Goal: Complete application form: Complete application form

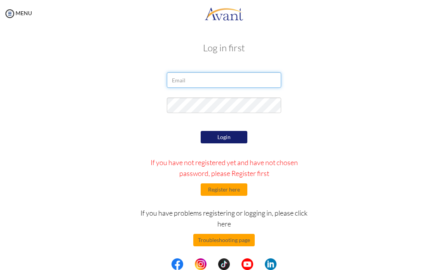
click at [174, 81] on input "email" at bounding box center [224, 80] width 114 height 16
click at [186, 81] on input "[EMAIL_ADDRESS][DOMAIN_NAME]" at bounding box center [224, 80] width 114 height 16
type input "[EMAIL_ADDRESS][DOMAIN_NAME]"
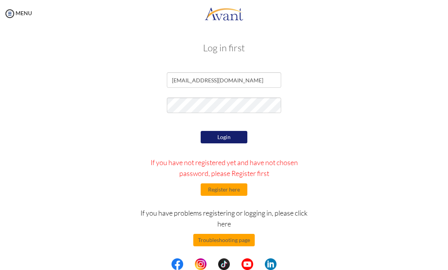
click at [215, 136] on button "Login" at bounding box center [224, 137] width 47 height 12
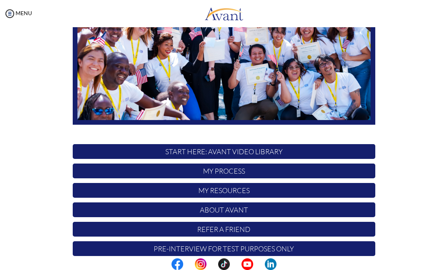
scroll to position [117, 0]
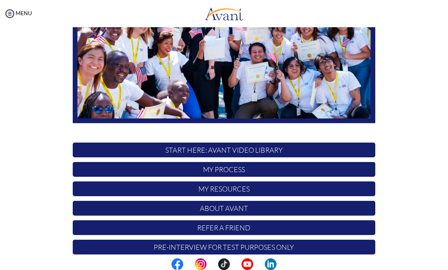
click at [207, 169] on p "My Process" at bounding box center [224, 169] width 303 height 15
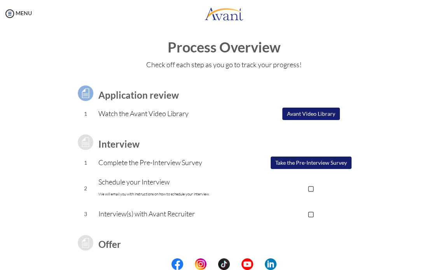
scroll to position [0, 0]
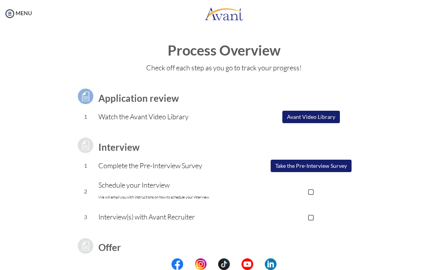
click at [303, 117] on button "Avant Video Library" at bounding box center [311, 117] width 58 height 12
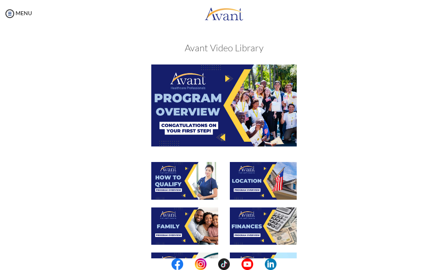
click at [200, 109] on img at bounding box center [223, 106] width 145 height 82
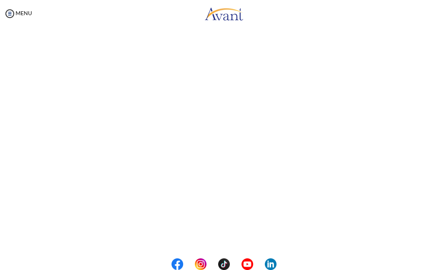
scroll to position [68, 0]
click at [205, 238] on body "Maintenance break. Please come back in 2 hours. MENU My Status What is the next…" at bounding box center [224, 135] width 448 height 270
click at [199, 235] on button "Back to Avant Video Library" at bounding box center [224, 238] width 77 height 12
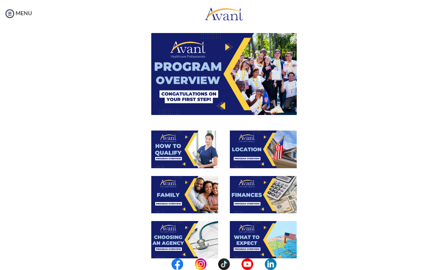
scroll to position [78, 0]
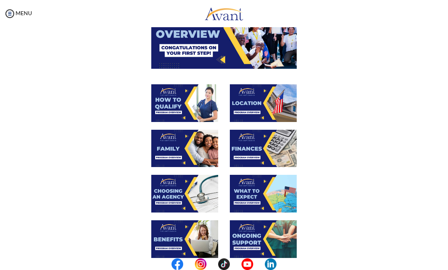
click at [181, 106] on img at bounding box center [184, 103] width 67 height 38
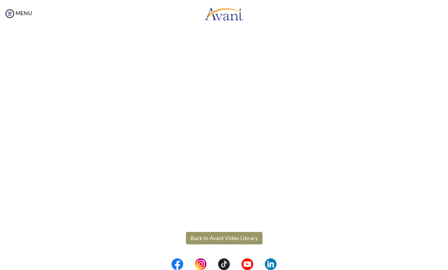
scroll to position [68, 0]
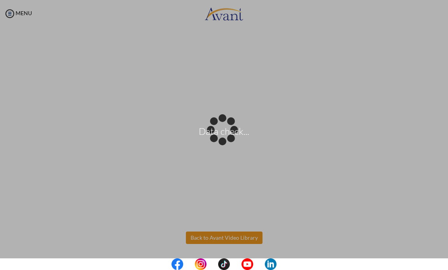
click at [217, 238] on body "Data check... Maintenance break. Please come back in 2 hours. MENU My Status Wh…" at bounding box center [224, 135] width 448 height 270
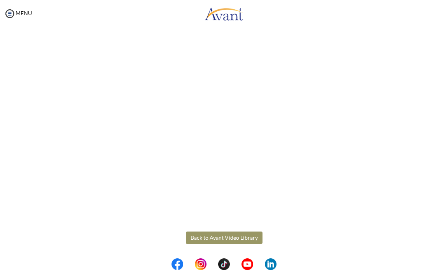
click at [210, 238] on button "Back to Avant Video Library" at bounding box center [224, 238] width 77 height 12
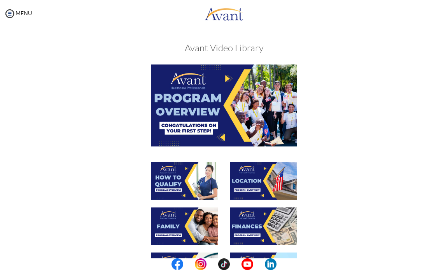
scroll to position [78, 0]
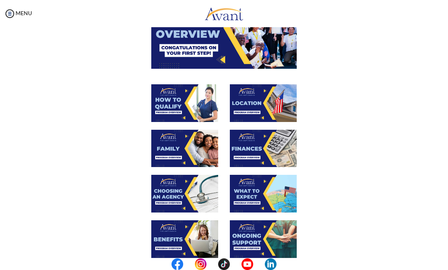
click at [252, 119] on img at bounding box center [263, 103] width 67 height 38
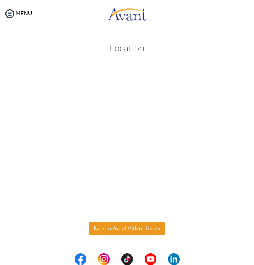
click at [111, 227] on body "Maintenance break. Please come back in 2 hours. MENU My Status What is the next…" at bounding box center [127, 132] width 254 height 265
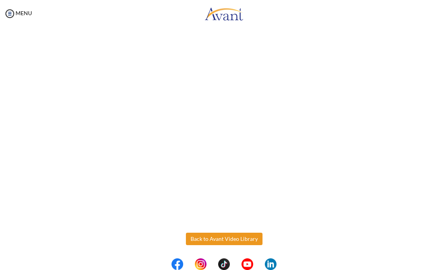
scroll to position [68, 0]
click at [212, 238] on button "Back to Avant Video Library" at bounding box center [224, 238] width 77 height 12
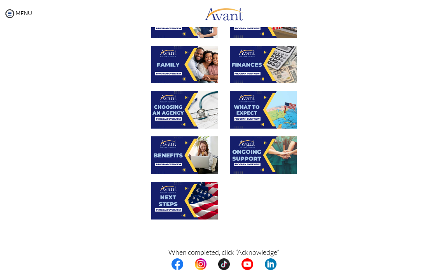
scroll to position [117, 0]
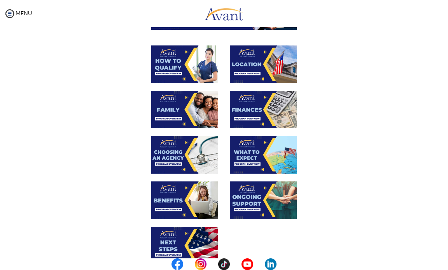
click at [175, 103] on img at bounding box center [184, 110] width 67 height 38
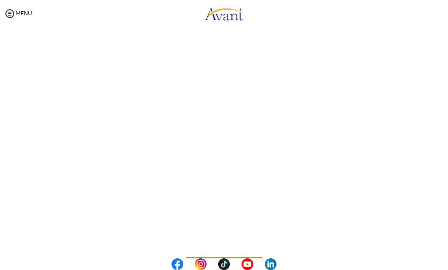
scroll to position [137, 0]
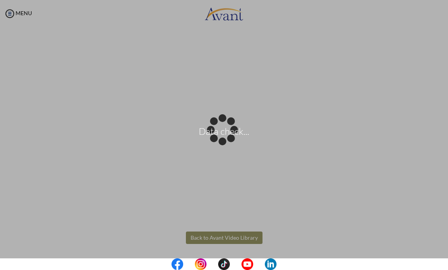
click at [220, 236] on body "Data check... Maintenance break. Please come back in 2 hours. MENU My Status Wh…" at bounding box center [224, 135] width 448 height 270
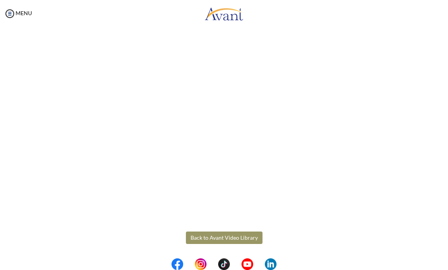
click at [242, 245] on div "Family Back to Avant Video Library" at bounding box center [223, 94] width 377 height 392
click at [337, 236] on div "Family Back to Avant Video Library" at bounding box center [223, 94] width 377 height 392
click at [247, 237] on button "Back to Avant Video Library" at bounding box center [224, 238] width 77 height 12
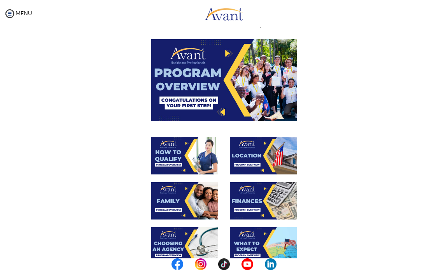
scroll to position [39, 0]
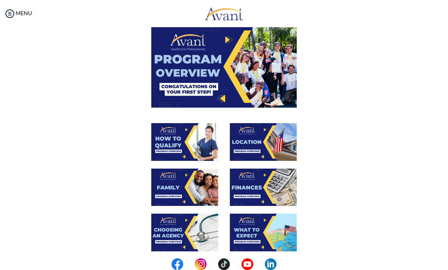
click at [243, 194] on img at bounding box center [263, 188] width 67 height 38
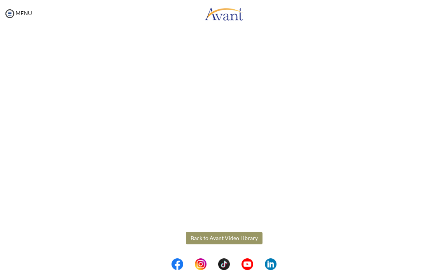
scroll to position [68, 0]
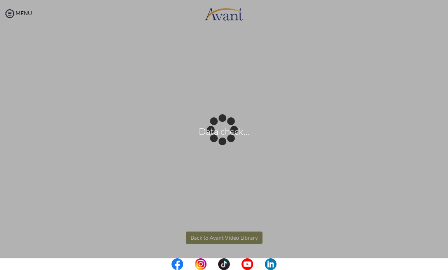
click at [225, 235] on body "Data check... Maintenance break. Please come back in 2 hours. MENU My Status Wh…" at bounding box center [224, 135] width 448 height 270
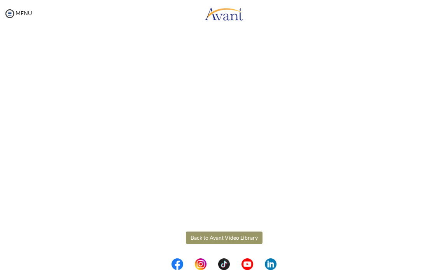
click at [229, 238] on button "Back to Avant Video Library" at bounding box center [224, 238] width 77 height 12
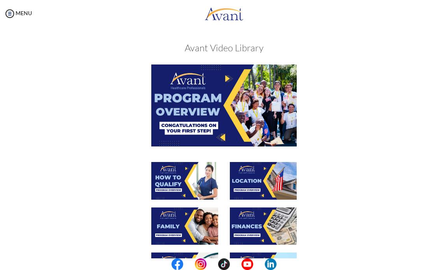
click at [242, 224] on img at bounding box center [263, 227] width 67 height 38
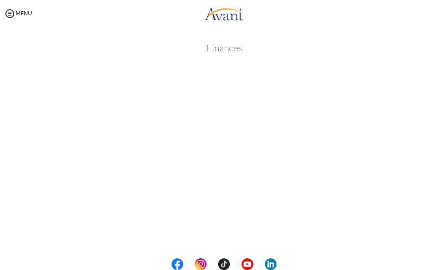
scroll to position [68, 0]
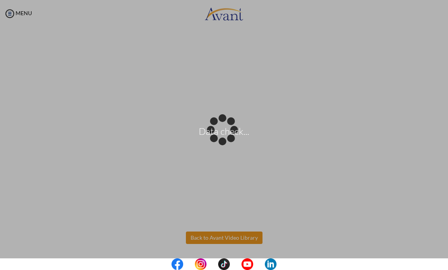
click at [201, 238] on body "Data check... Maintenance break. Please come back in 2 hours. MENU My Status Wh…" at bounding box center [224, 135] width 448 height 270
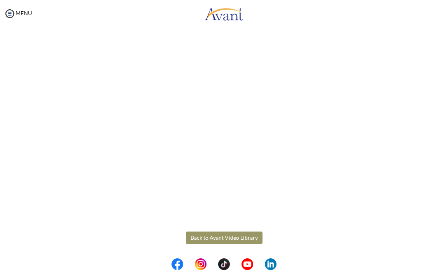
click at [218, 234] on button "Back to Avant Video Library" at bounding box center [224, 238] width 77 height 12
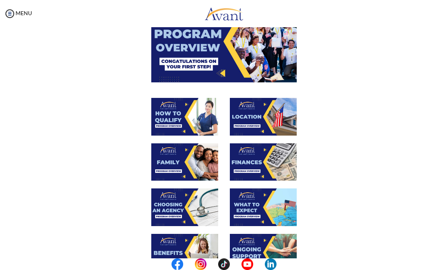
scroll to position [78, 0]
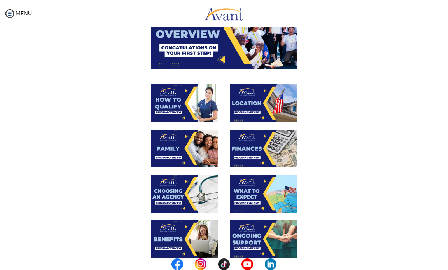
click at [191, 202] on img at bounding box center [184, 194] width 67 height 38
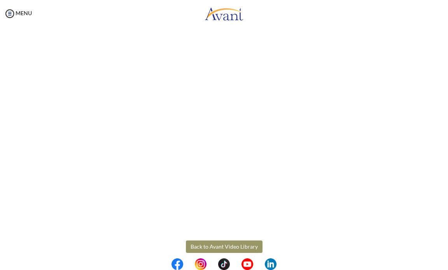
scroll to position [137, 0]
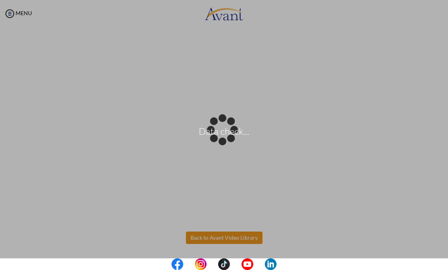
click at [221, 238] on body "Data check... Maintenance break. Please come back in 2 hours. MENU My Status Wh…" at bounding box center [224, 135] width 448 height 270
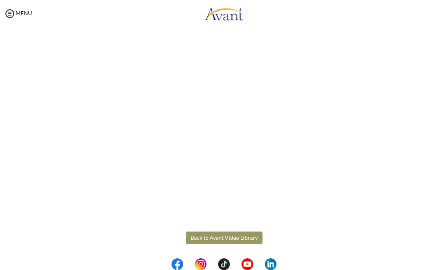
click at [201, 238] on button "Back to Avant Video Library" at bounding box center [224, 238] width 77 height 12
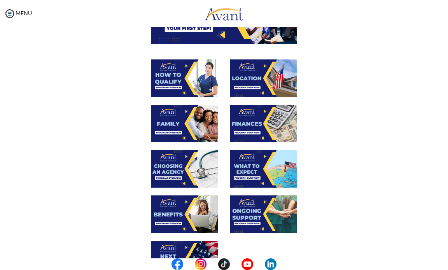
scroll to position [117, 0]
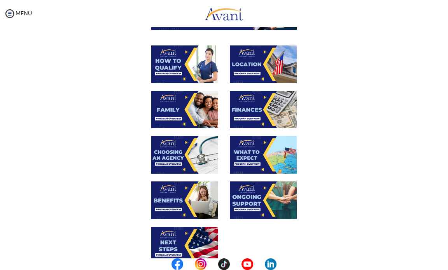
click at [262, 156] on img at bounding box center [263, 155] width 67 height 38
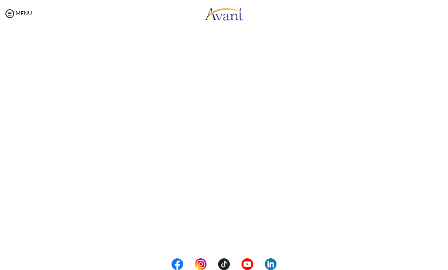
scroll to position [137, 0]
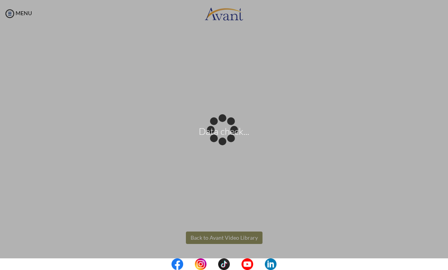
click at [213, 238] on body "Data check... Maintenance break. Please come back in 2 hours. MENU My Status Wh…" at bounding box center [224, 135] width 448 height 270
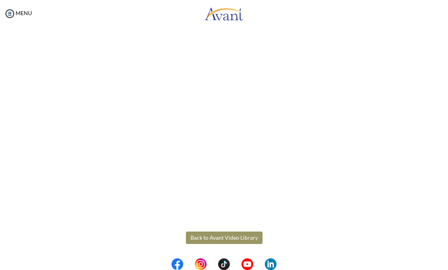
click at [211, 237] on button "Back to Avant Video Library" at bounding box center [224, 238] width 77 height 12
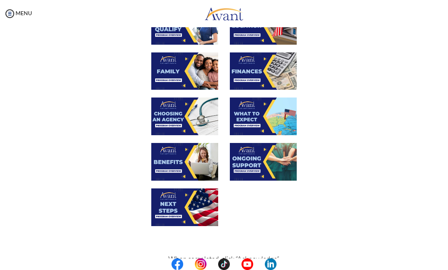
scroll to position [156, 0]
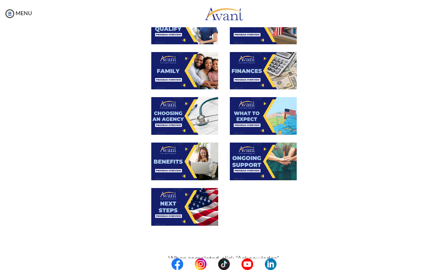
click at [243, 128] on img at bounding box center [263, 116] width 67 height 38
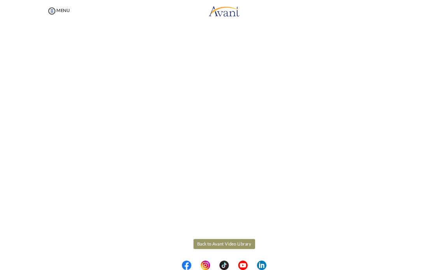
scroll to position [137, 0]
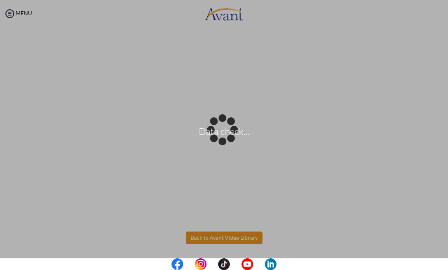
click at [225, 240] on body "Data check... Maintenance break. Please come back in 2 hours. MENU My Status Wh…" at bounding box center [224, 135] width 448 height 270
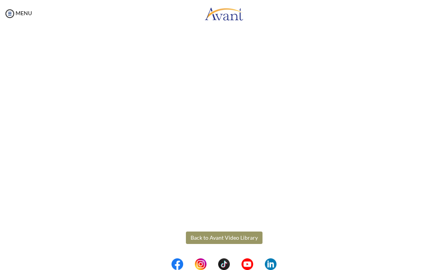
click at [221, 240] on button "Back to Avant Video Library" at bounding box center [224, 238] width 77 height 12
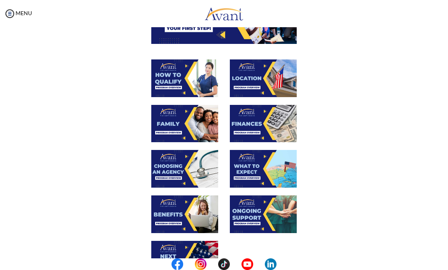
scroll to position [117, 0]
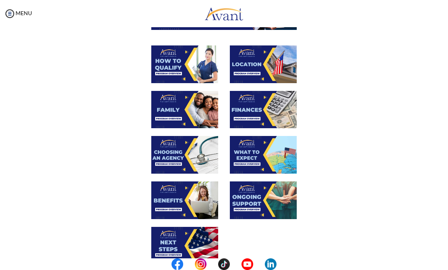
click at [186, 207] on img at bounding box center [184, 201] width 67 height 38
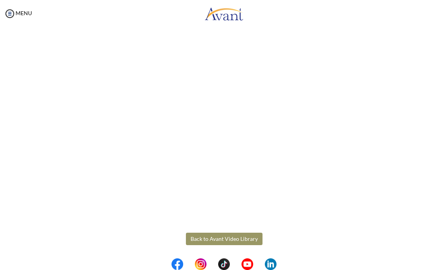
scroll to position [137, 0]
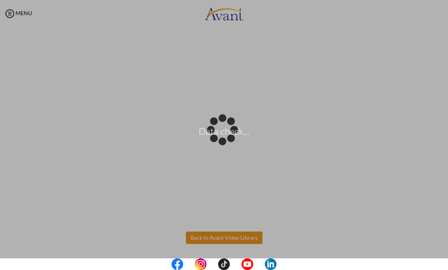
click at [219, 235] on body "Data check... Maintenance break. Please come back in 2 hours. MENU My Status Wh…" at bounding box center [224, 135] width 448 height 270
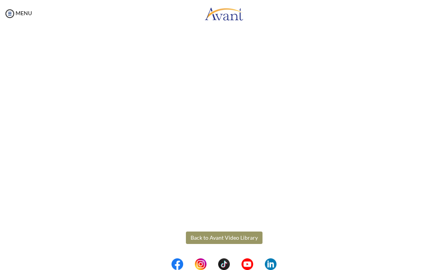
click at [217, 241] on button "Back to Avant Video Library" at bounding box center [224, 238] width 77 height 12
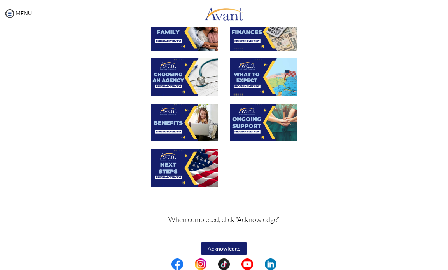
scroll to position [156, 0]
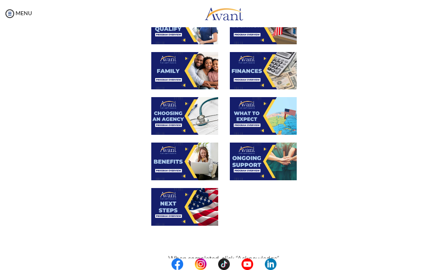
click at [244, 162] on img at bounding box center [263, 162] width 67 height 38
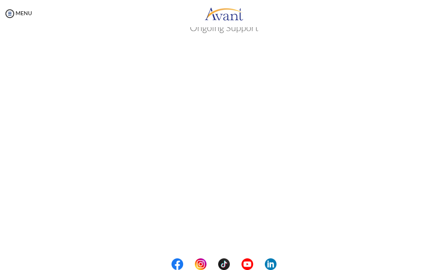
scroll to position [137, 0]
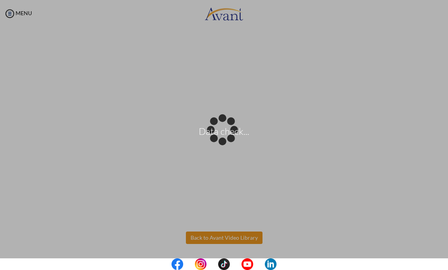
click at [207, 238] on body "Data check... Maintenance break. Please come back in 2 hours. MENU My Status Wh…" at bounding box center [224, 135] width 448 height 270
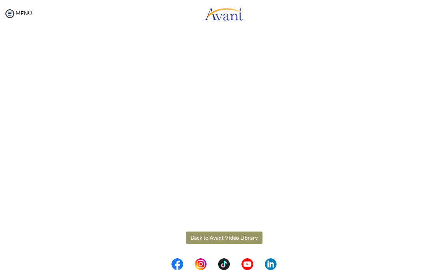
click at [217, 238] on button "Back to Avant Video Library" at bounding box center [224, 238] width 77 height 12
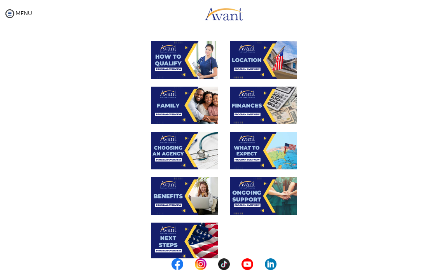
scroll to position [194, 0]
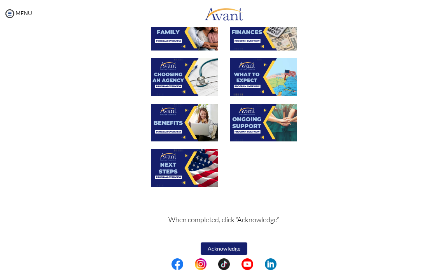
click at [173, 172] on img at bounding box center [184, 168] width 67 height 38
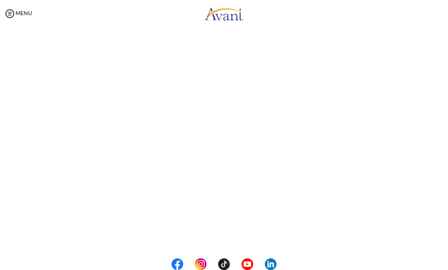
scroll to position [137, 0]
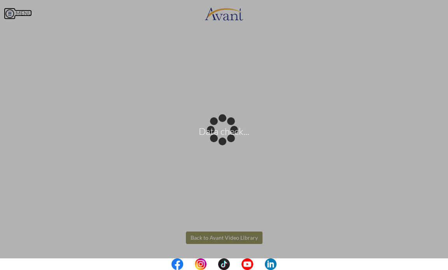
click at [18, 12] on body "Data check... Maintenance break. Please come back in 2 hours. MENU My Status Wh…" at bounding box center [224, 135] width 448 height 270
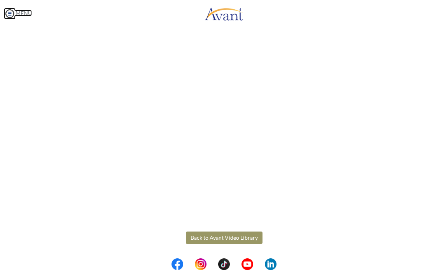
click at [25, 12] on link "MENU" at bounding box center [18, 13] width 28 height 7
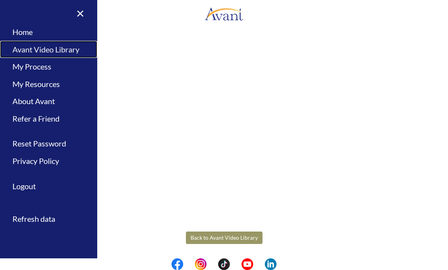
click at [32, 50] on link "Avant Video Library" at bounding box center [48, 50] width 97 height 18
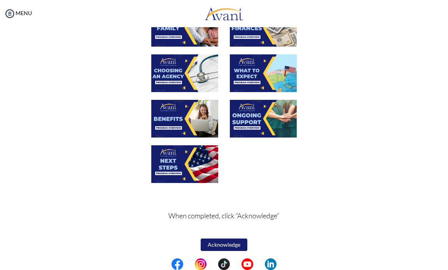
scroll to position [201, 0]
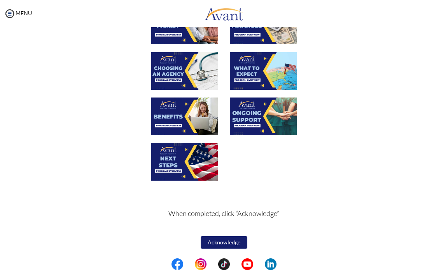
click at [208, 245] on button "Acknowledge" at bounding box center [224, 242] width 47 height 12
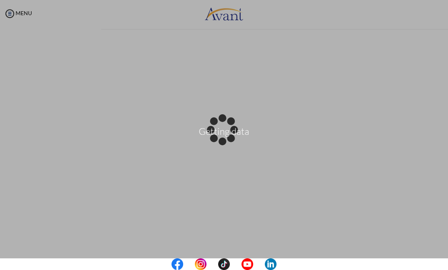
scroll to position [0, 0]
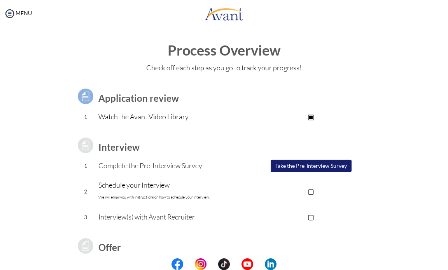
click at [310, 119] on p "▣" at bounding box center [311, 116] width 129 height 11
click at [116, 118] on p "Watch the Avant Video Library" at bounding box center [172, 116] width 148 height 11
click at [118, 100] on b "Application review" at bounding box center [138, 98] width 81 height 11
click at [310, 116] on p "▣" at bounding box center [311, 116] width 129 height 11
click at [290, 169] on button "Take the Pre-Interview Survey" at bounding box center [311, 166] width 81 height 12
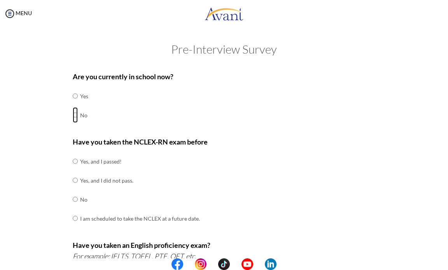
click at [74, 114] on input "radio" at bounding box center [75, 115] width 5 height 16
radio input "true"
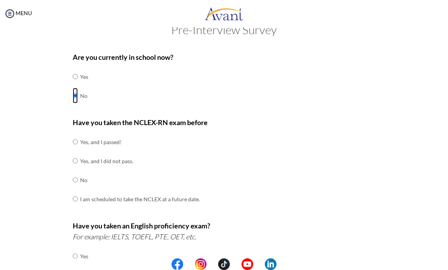
scroll to position [39, 0]
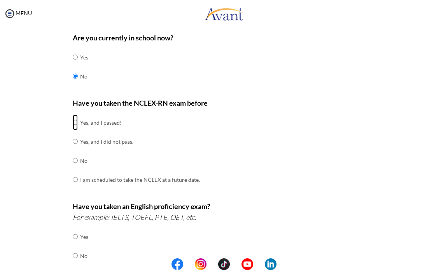
click at [73, 121] on input "radio" at bounding box center [75, 123] width 5 height 16
radio input "true"
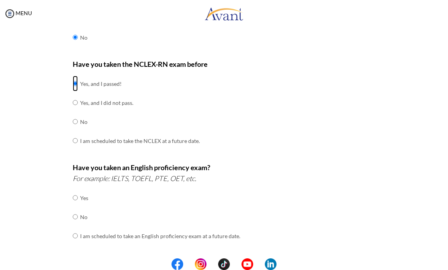
scroll to position [117, 0]
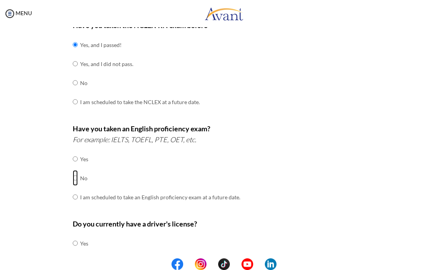
click at [74, 177] on input "radio" at bounding box center [75, 178] width 5 height 16
radio input "true"
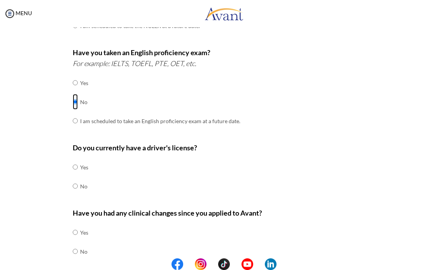
scroll to position [194, 0]
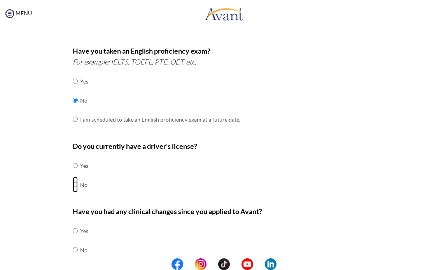
click at [74, 185] on input "radio" at bounding box center [75, 185] width 5 height 16
radio input "true"
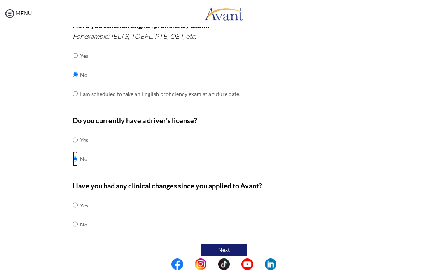
scroll to position [228, 0]
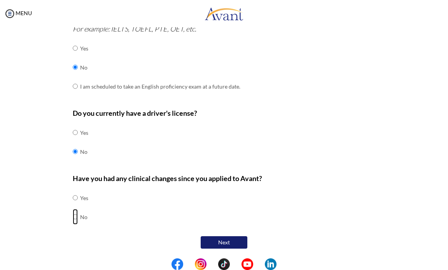
click at [73, 218] on input "radio" at bounding box center [75, 217] width 5 height 16
radio input "true"
click at [222, 242] on button "Next" at bounding box center [224, 242] width 47 height 12
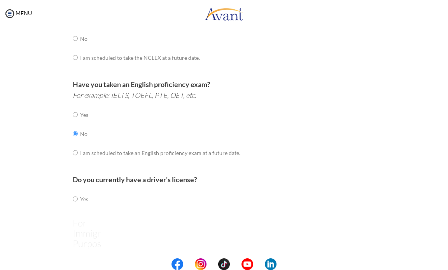
scroll to position [16, 0]
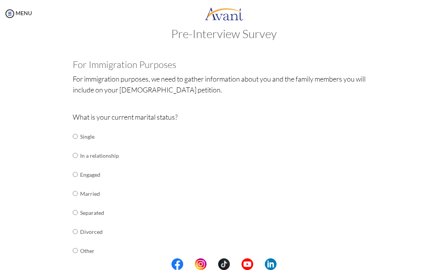
click at [78, 135] on td at bounding box center [79, 136] width 2 height 19
click at [74, 137] on input "radio" at bounding box center [75, 137] width 5 height 16
radio input "true"
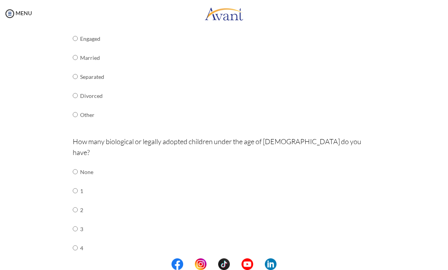
scroll to position [171, 0]
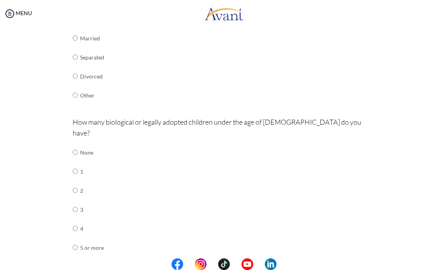
click at [78, 143] on td at bounding box center [79, 152] width 2 height 19
click at [73, 145] on input "radio" at bounding box center [75, 153] width 5 height 16
radio input "true"
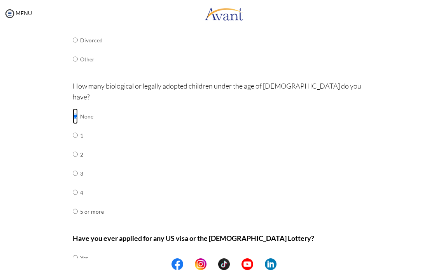
scroll to position [256, 0]
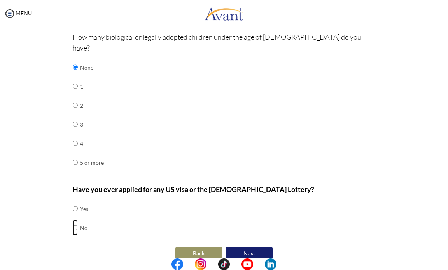
click at [73, 220] on input "radio" at bounding box center [75, 228] width 5 height 16
radio input "true"
click at [246, 247] on button "Next" at bounding box center [249, 253] width 47 height 12
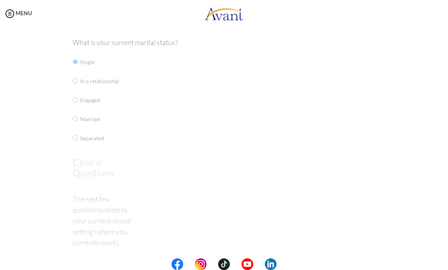
scroll to position [16, 0]
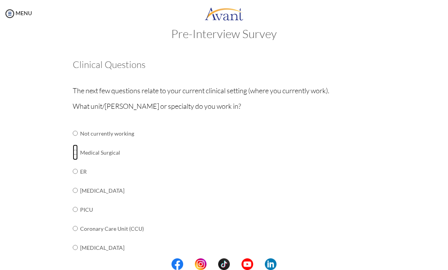
click at [73, 154] on input "radio" at bounding box center [75, 153] width 5 height 16
radio input "true"
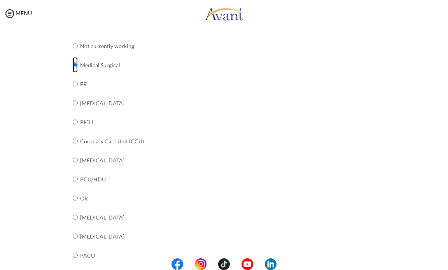
scroll to position [100, 0]
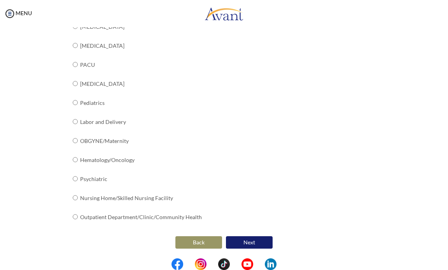
click at [249, 242] on button "Next" at bounding box center [249, 242] width 47 height 12
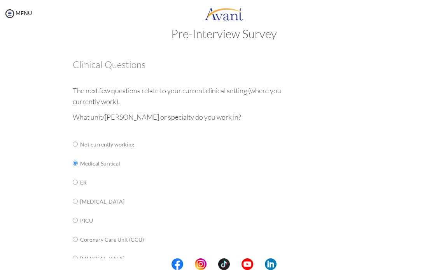
scroll to position [16, 0]
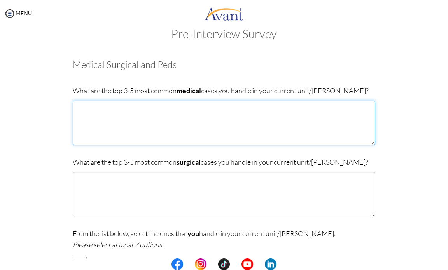
click at [168, 118] on textarea at bounding box center [224, 123] width 303 height 44
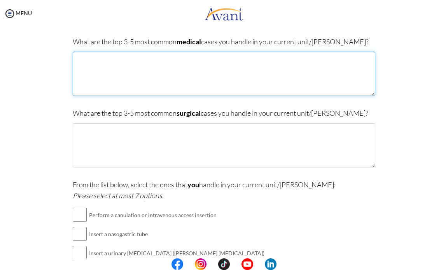
scroll to position [132, 0]
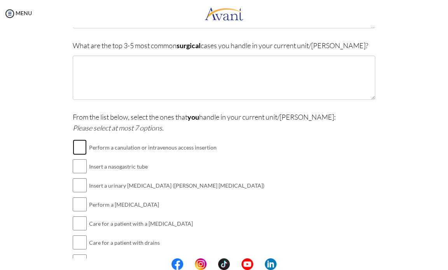
click at [75, 148] on input "checkbox" at bounding box center [80, 148] width 14 height 16
checkbox input "true"
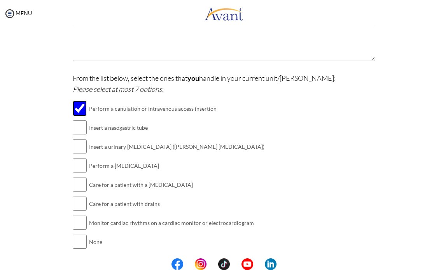
scroll to position [196, 0]
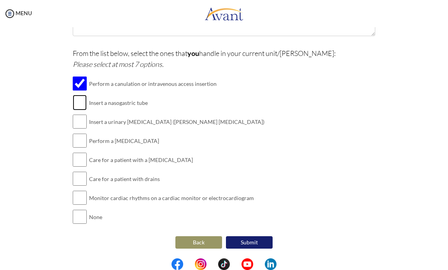
click at [78, 105] on input "checkbox" at bounding box center [80, 103] width 14 height 16
checkbox input "true"
click at [79, 121] on input "checkbox" at bounding box center [80, 122] width 14 height 16
checkbox input "true"
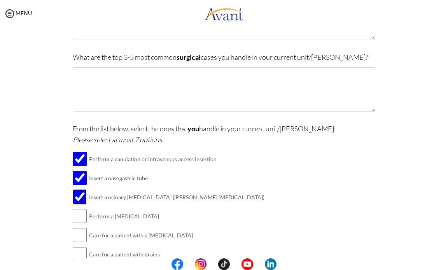
scroll to position [40, 0]
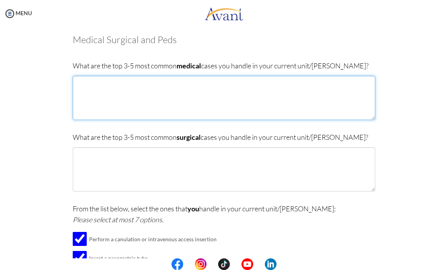
click at [100, 106] on textarea at bounding box center [224, 98] width 303 height 44
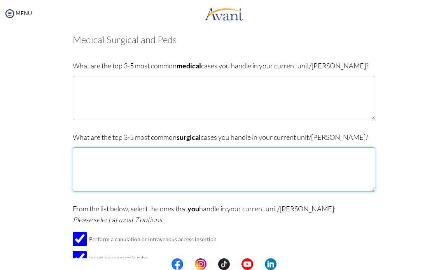
click at [77, 155] on textarea at bounding box center [224, 169] width 303 height 44
type textarea "w"
type textarea "Wound [MEDICAL_DATA]"
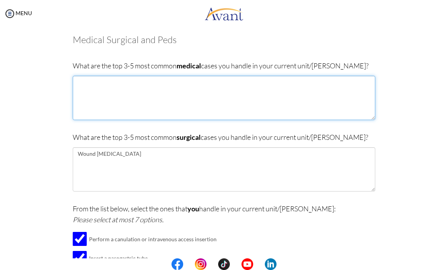
click at [92, 91] on textarea at bounding box center [224, 98] width 303 height 44
type textarea "[MEDICAL_DATA] [MEDICAL_DATA]"
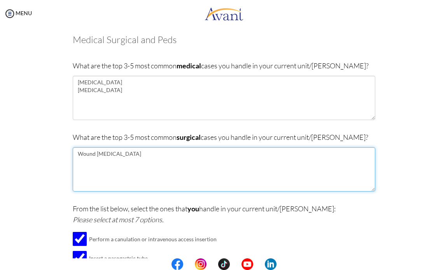
click at [129, 152] on textarea "Wound [MEDICAL_DATA]" at bounding box center [224, 169] width 303 height 44
click at [98, 162] on textarea "Wound [MEDICAL_DATA] Hemorrhodectomy" at bounding box center [224, 169] width 303 height 44
click at [100, 162] on textarea "Wound [MEDICAL_DATA] Hemorrhodectomy" at bounding box center [224, 169] width 303 height 44
click at [120, 165] on textarea "Wound [MEDICAL_DATA] Hemorrhoidectomy" at bounding box center [224, 169] width 303 height 44
click at [122, 163] on textarea "Wound [MEDICAL_DATA] Hemorrhoidectomy" at bounding box center [224, 169] width 303 height 44
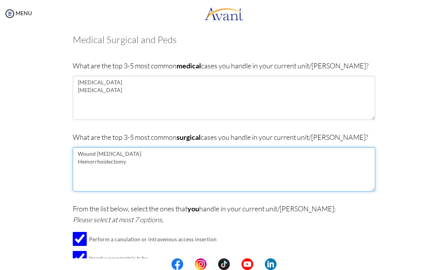
type textarea "Wound [MEDICAL_DATA] Hemorrhoidectomy"
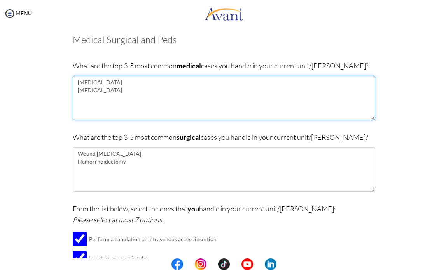
click at [115, 96] on textarea "[MEDICAL_DATA] [MEDICAL_DATA]" at bounding box center [224, 98] width 303 height 44
click at [115, 92] on textarea "[MEDICAL_DATA] [MEDICAL_DATA]" at bounding box center [224, 98] width 303 height 44
click at [104, 110] on textarea "[MEDICAL_DATA] [MEDICAL_DATA] [MEDICAL_DATA] Urgency [MEDICAL_DATA] Mellitus" at bounding box center [224, 98] width 303 height 44
click at [123, 106] on textarea "[MEDICAL_DATA] [MEDICAL_DATA] [MEDICAL_DATA] Urgency [MEDICAL_DATA] Mellitus" at bounding box center [224, 98] width 303 height 44
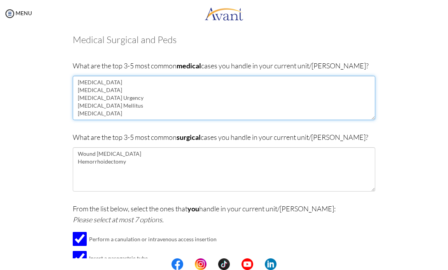
type textarea "[MEDICAL_DATA] [MEDICAL_DATA] [MEDICAL_DATA] Urgency [MEDICAL_DATA] Mellitus [M…"
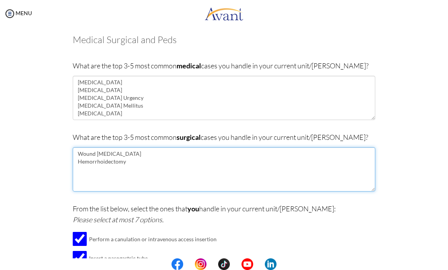
click at [89, 172] on textarea "Wound [MEDICAL_DATA] Hemorrhoidectomy" at bounding box center [224, 169] width 303 height 44
type textarea "Wound [MEDICAL_DATA] Hemorrhoidectomy [MEDICAL_DATA]"
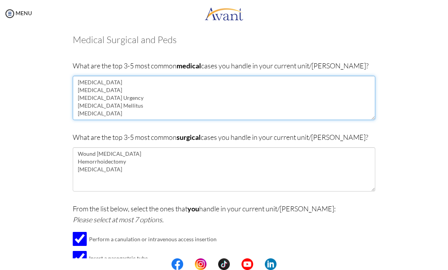
click at [171, 116] on textarea "[MEDICAL_DATA] [MEDICAL_DATA] [MEDICAL_DATA] Urgency [MEDICAL_DATA] Mellitus [M…" at bounding box center [224, 98] width 303 height 44
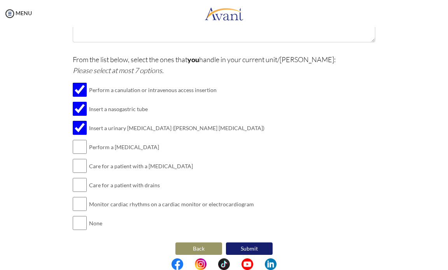
scroll to position [196, 0]
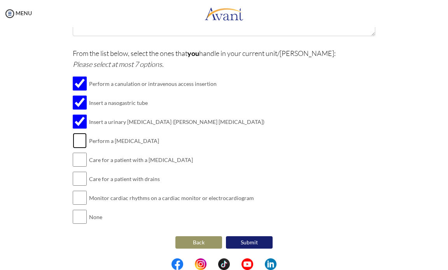
click at [73, 140] on input "checkbox" at bounding box center [80, 141] width 14 height 16
checkbox input "true"
click at [75, 179] on input "checkbox" at bounding box center [80, 179] width 14 height 16
checkbox input "true"
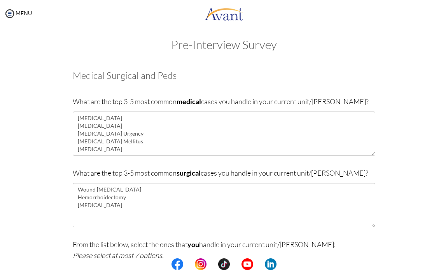
scroll to position [2, 0]
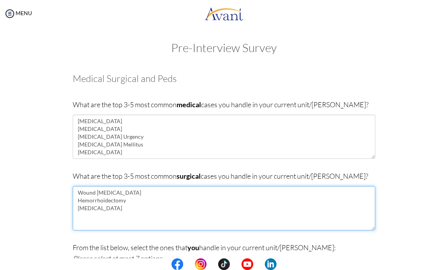
click at [109, 207] on textarea "Wound [MEDICAL_DATA] Hemorrhoidectomy [MEDICAL_DATA]" at bounding box center [224, 208] width 303 height 44
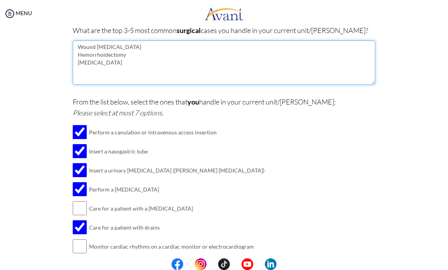
scroll to position [40, 0]
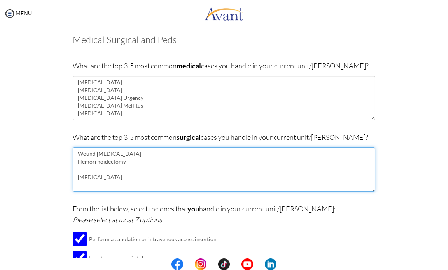
click at [87, 170] on textarea "Wound [MEDICAL_DATA] Hemorrhoidectomy [MEDICAL_DATA]" at bounding box center [224, 169] width 303 height 44
drag, startPoint x: 115, startPoint y: 162, endPoint x: 74, endPoint y: 162, distance: 41.2
click at [74, 162] on textarea "Wound [MEDICAL_DATA] Hemorrhoidectomy [MEDICAL_DATA] [MEDICAL_DATA]" at bounding box center [224, 169] width 303 height 44
type textarea "Wound [MEDICAL_DATA] [MEDICAL_DATA] [MEDICAL_DATA]"
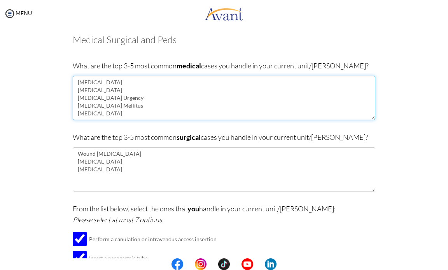
click at [96, 99] on textarea "[MEDICAL_DATA] [MEDICAL_DATA] [MEDICAL_DATA] Urgency [MEDICAL_DATA] Mellitus [M…" at bounding box center [224, 98] width 303 height 44
click at [109, 106] on textarea "[MEDICAL_DATA] [MEDICAL_DATA] [MEDICAL_DATA] Urgency [MEDICAL_DATA] Mellitus [M…" at bounding box center [224, 98] width 303 height 44
click at [121, 112] on textarea "[MEDICAL_DATA] [MEDICAL_DATA] [MEDICAL_DATA] Urgency [MEDICAL_DATA] Mellitus [M…" at bounding box center [224, 98] width 303 height 44
click at [162, 114] on textarea "[MEDICAL_DATA] [MEDICAL_DATA] [MEDICAL_DATA] Urgency [MEDICAL_DATA] Mellitus [M…" at bounding box center [224, 98] width 303 height 44
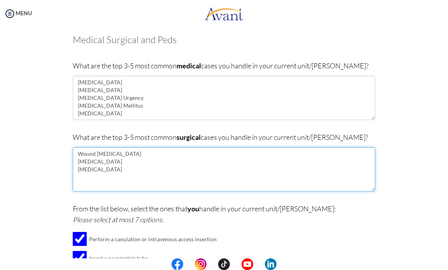
click at [162, 163] on textarea "Wound [MEDICAL_DATA] [MEDICAL_DATA] [MEDICAL_DATA]" at bounding box center [224, 169] width 303 height 44
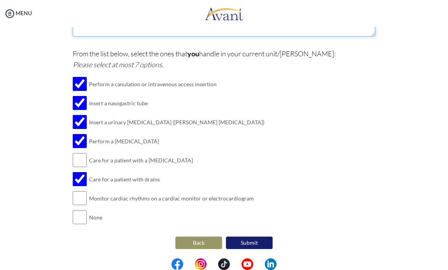
scroll to position [196, 0]
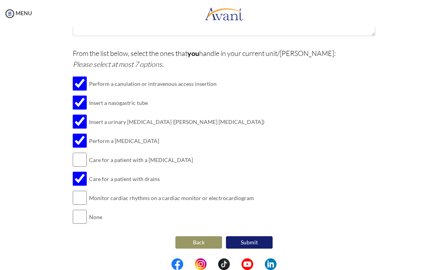
drag, startPoint x: 111, startPoint y: 143, endPoint x: 153, endPoint y: 148, distance: 42.3
click at [153, 148] on td "Perform a [MEDICAL_DATA]" at bounding box center [176, 140] width 175 height 19
click at [132, 158] on td "Care for a patient with a [MEDICAL_DATA]" at bounding box center [176, 160] width 175 height 19
click at [77, 142] on input "checkbox" at bounding box center [80, 141] width 14 height 16
checkbox input "false"
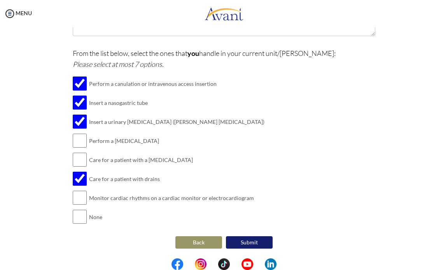
click at [254, 245] on button "Submit" at bounding box center [249, 242] width 47 height 12
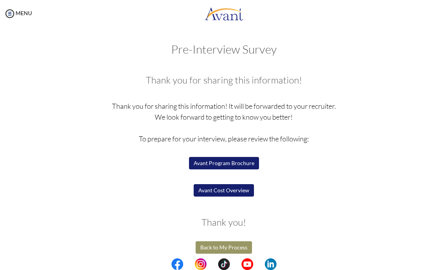
click at [207, 165] on button "Avant Program Brochure" at bounding box center [224, 163] width 70 height 12
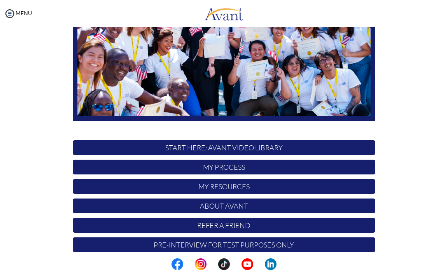
scroll to position [125, 0]
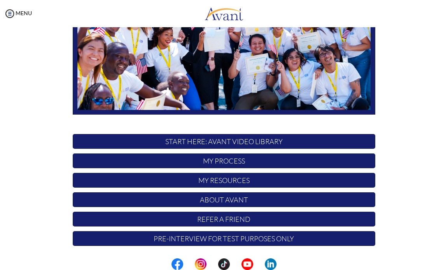
click at [200, 160] on p "My Process" at bounding box center [224, 161] width 303 height 15
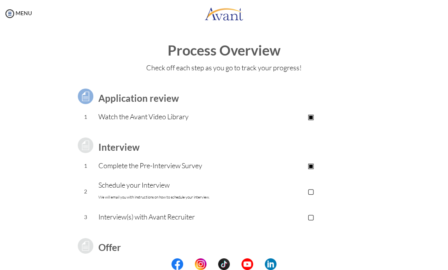
click at [135, 184] on p "Schedule your Interview We will email you with instructions on how to schedule …" at bounding box center [172, 191] width 148 height 23
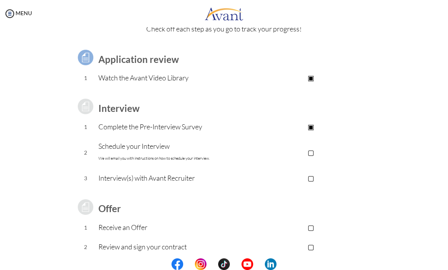
click at [310, 153] on p "▢" at bounding box center [311, 152] width 129 height 11
